Goal: Information Seeking & Learning: Learn about a topic

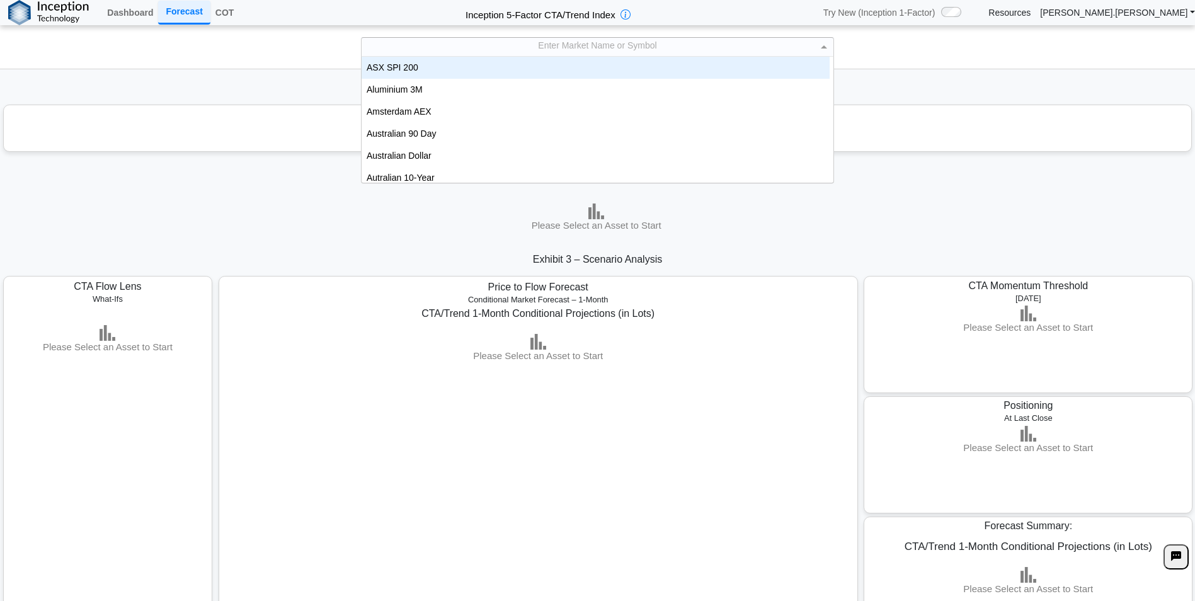
click at [707, 42] on div "Enter Market Name or Symbol" at bounding box center [597, 47] width 472 height 18
type input "***"
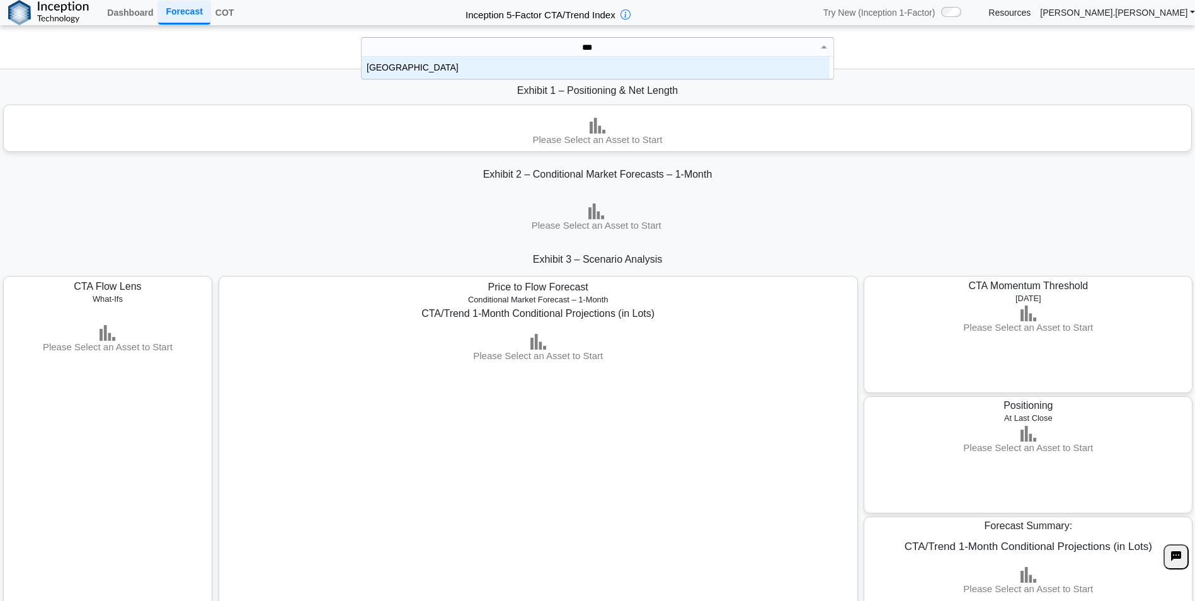
click at [604, 69] on div "[GEOGRAPHIC_DATA]" at bounding box center [595, 68] width 468 height 22
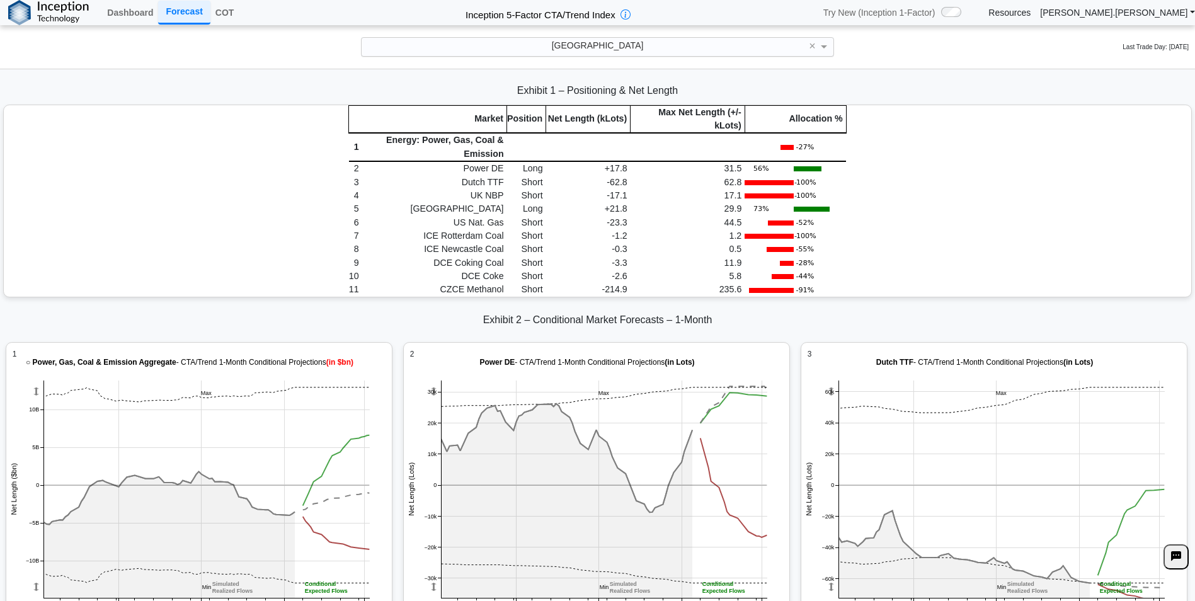
drag, startPoint x: 457, startPoint y: 207, endPoint x: 879, endPoint y: 205, distance: 422.5
click at [879, 205] on div "Market Position Net Length (kLots) Max Net Length (+/- kLots) Allocation % 1 En…" at bounding box center [597, 200] width 1187 height 191
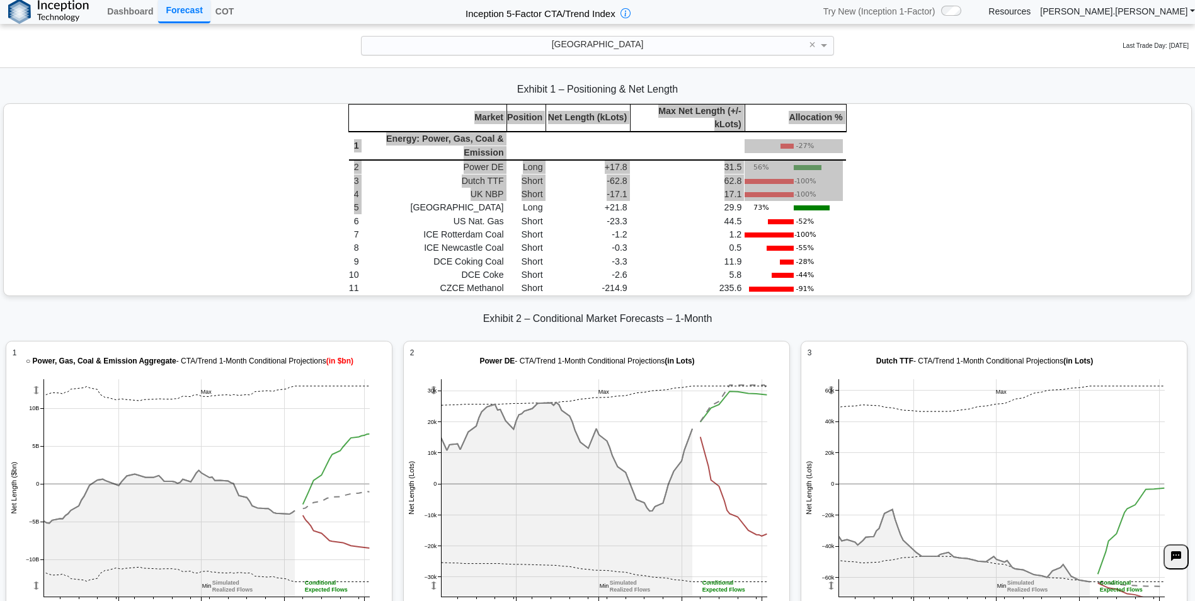
scroll to position [0, 0]
